Goal: Information Seeking & Learning: Check status

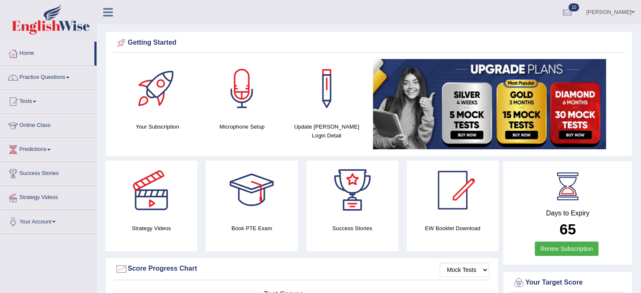
click at [42, 74] on link "Practice Questions" at bounding box center [48, 76] width 96 height 21
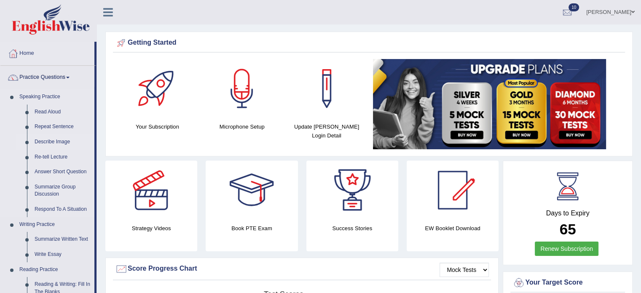
click at [61, 137] on link "Describe Image" at bounding box center [63, 141] width 64 height 15
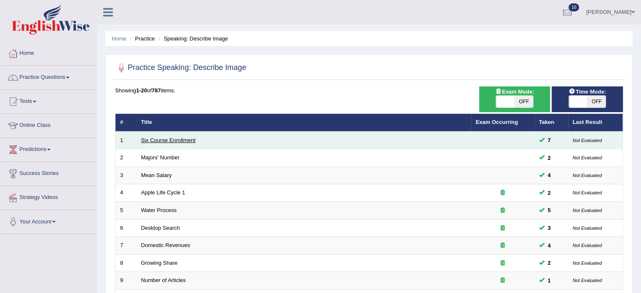
click at [169, 142] on link "Six Course Enrollment" at bounding box center [168, 140] width 54 height 6
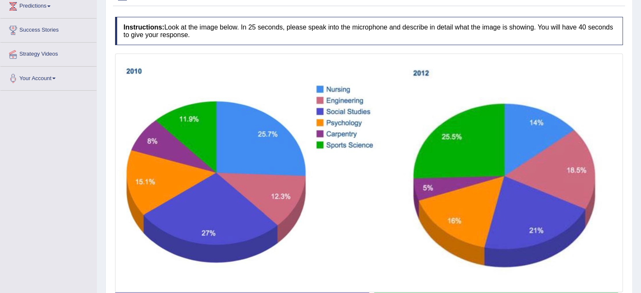
scroll to position [206, 0]
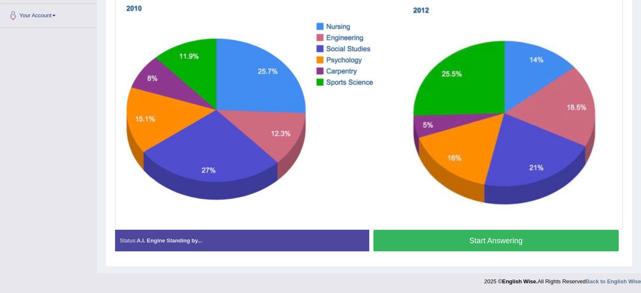
click at [487, 237] on button "Start Answering" at bounding box center [496, 240] width 246 height 21
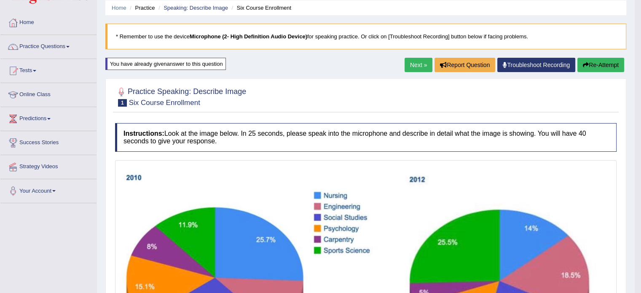
scroll to position [0, 0]
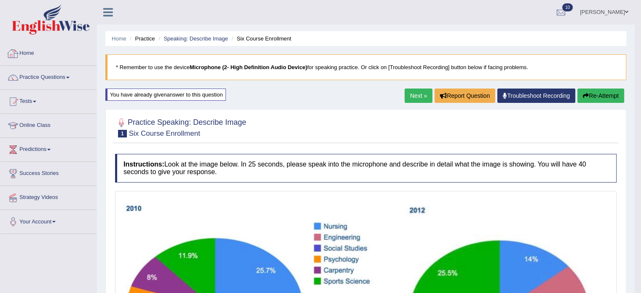
click at [25, 52] on link "Home" at bounding box center [48, 52] width 96 height 21
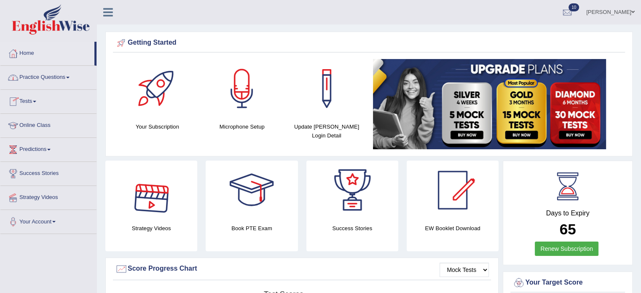
click at [29, 99] on link "Tests" at bounding box center [48, 100] width 96 height 21
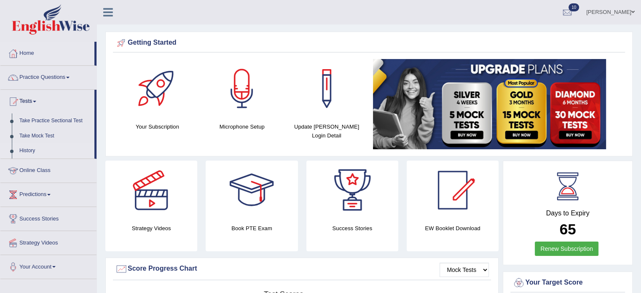
click at [27, 147] on link "History" at bounding box center [55, 150] width 79 height 15
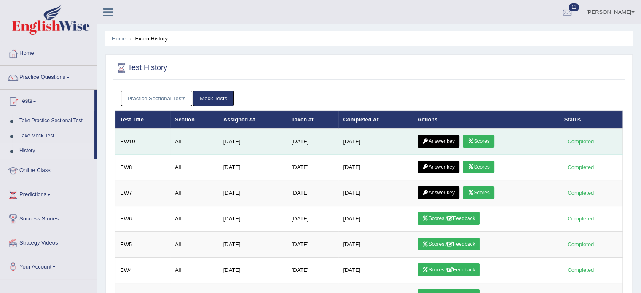
click at [475, 137] on link "Scores" at bounding box center [478, 141] width 31 height 13
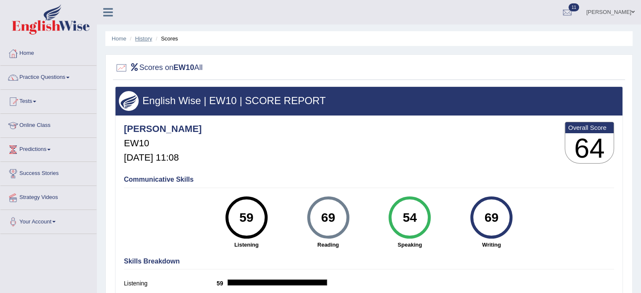
click at [143, 39] on link "History" at bounding box center [143, 38] width 17 height 6
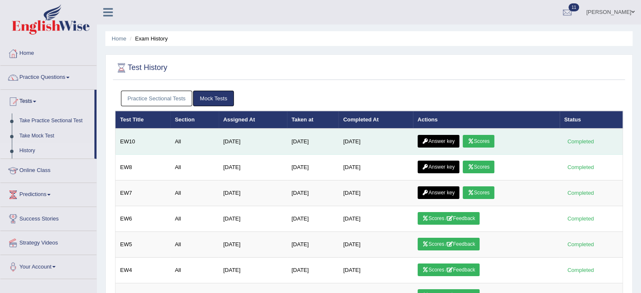
click at [437, 138] on link "Answer key" at bounding box center [439, 141] width 42 height 13
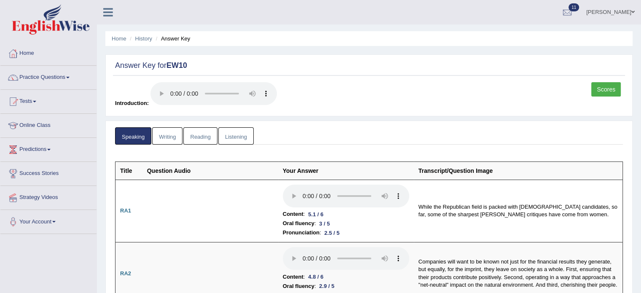
click at [167, 137] on link "Writing" at bounding box center [167, 135] width 30 height 17
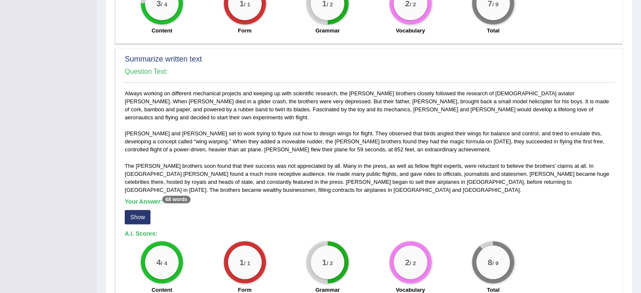
scroll to position [379, 0]
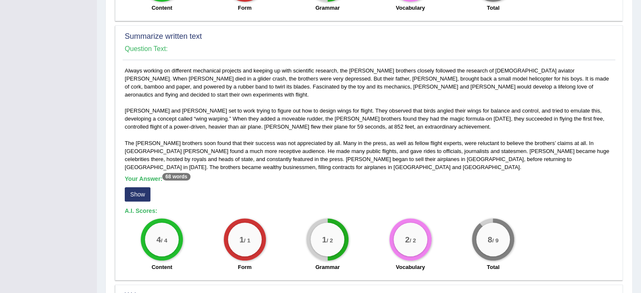
click at [127, 188] on button "Show" at bounding box center [138, 194] width 26 height 14
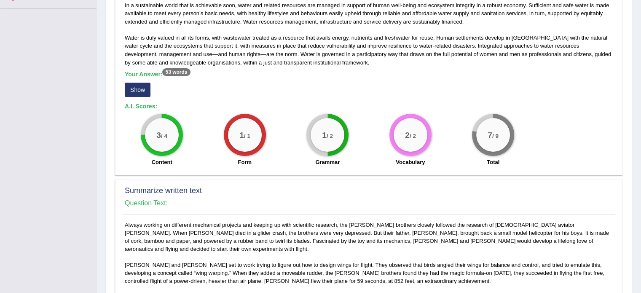
scroll to position [211, 0]
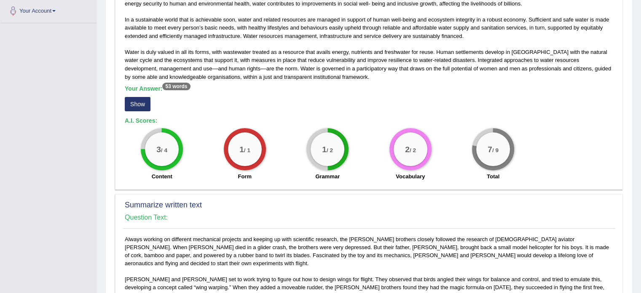
click at [140, 105] on button "Show" at bounding box center [138, 104] width 26 height 14
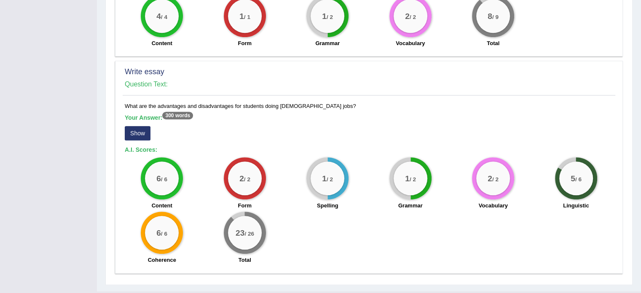
scroll to position [620, 0]
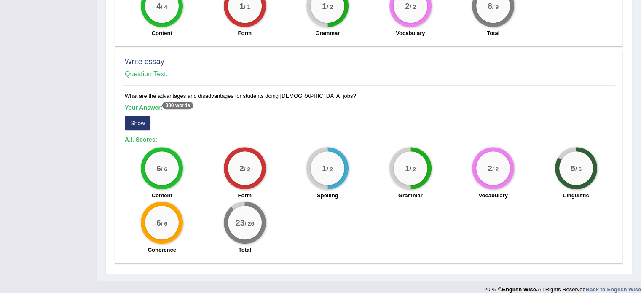
click at [128, 116] on button "Show" at bounding box center [138, 123] width 26 height 14
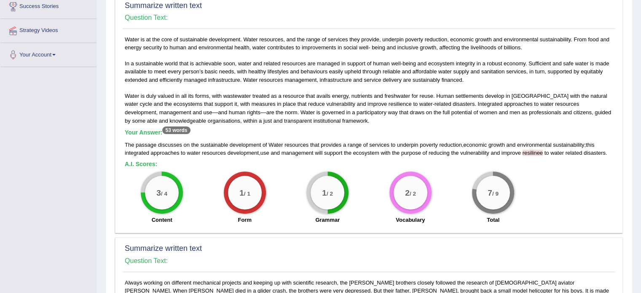
scroll to position [0, 0]
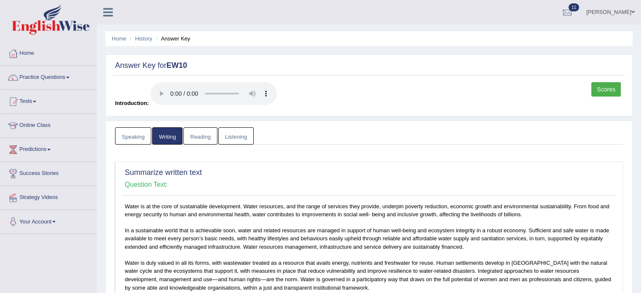
click at [200, 138] on link "Reading" at bounding box center [200, 135] width 34 height 17
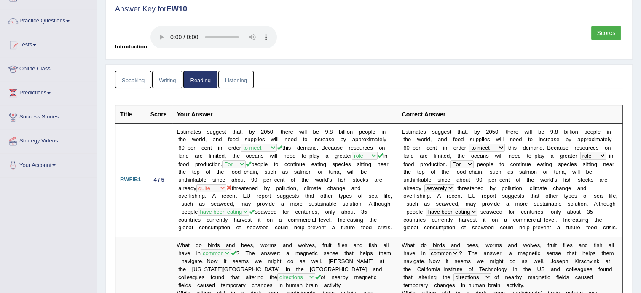
scroll to position [56, 0]
click at [231, 73] on link "Listening" at bounding box center [235, 79] width 35 height 17
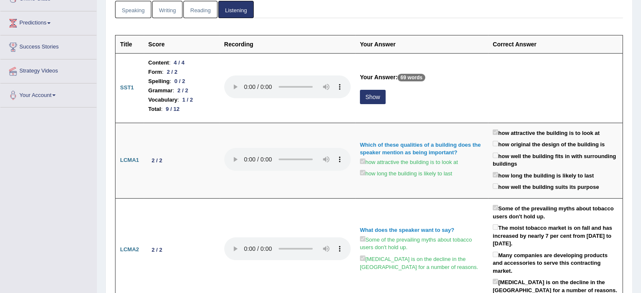
scroll to position [140, 0]
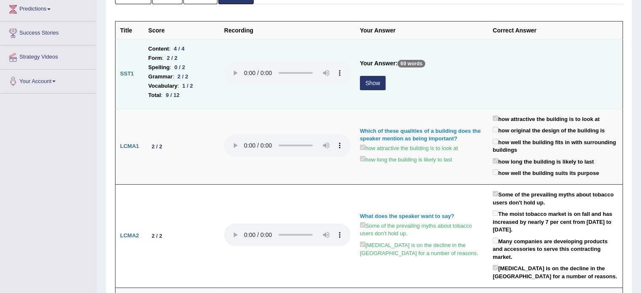
click at [371, 83] on button "Show" at bounding box center [373, 83] width 26 height 14
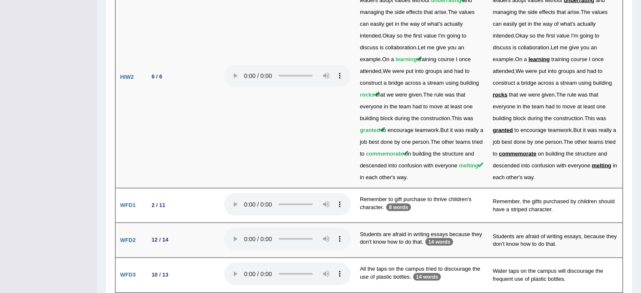
scroll to position [1756, 0]
